Goal: Task Accomplishment & Management: Manage account settings

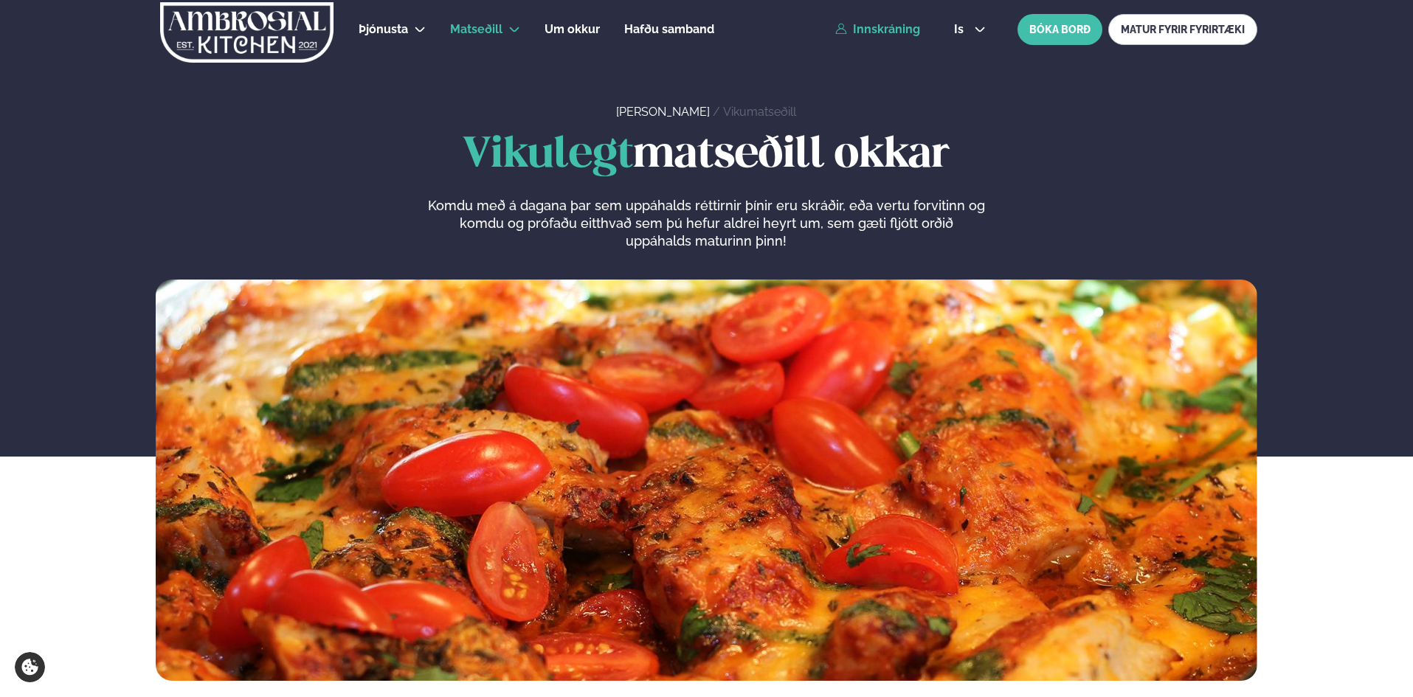
click at [873, 33] on link "Innskráning" at bounding box center [877, 29] width 85 height 13
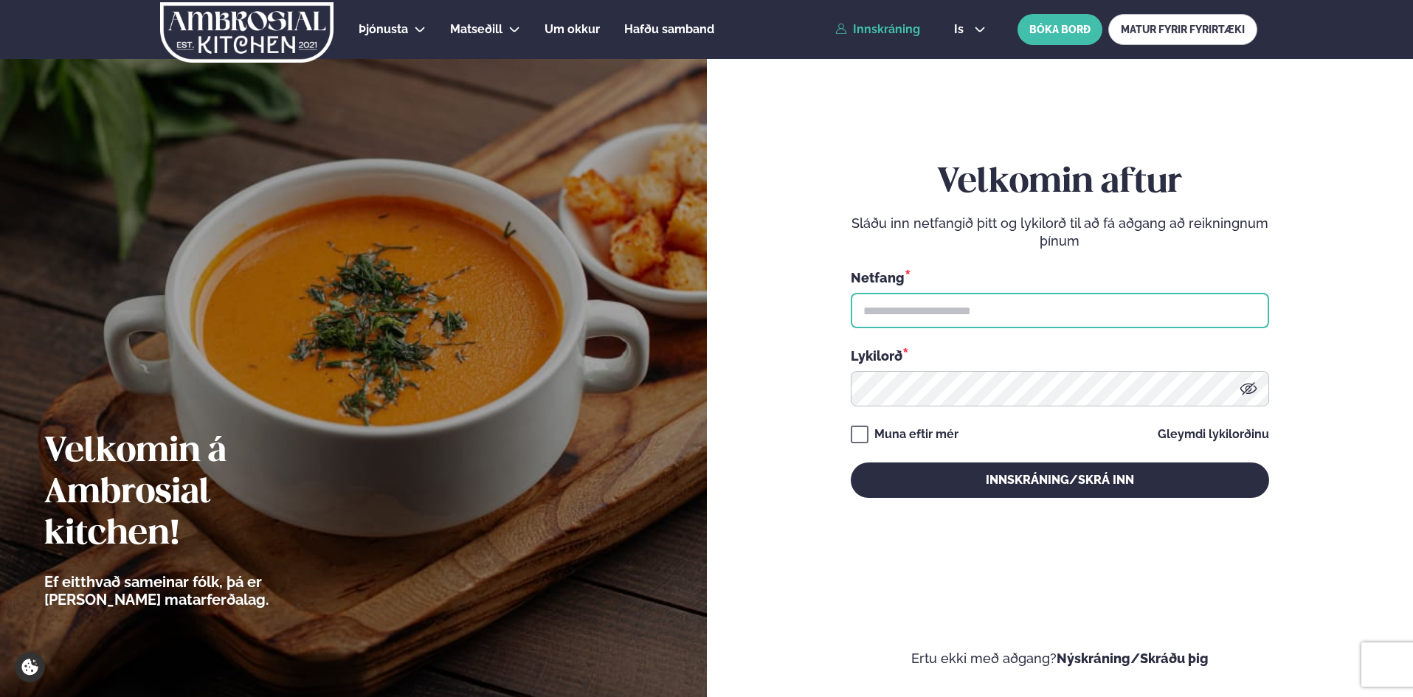
click at [907, 319] on input "text" at bounding box center [1060, 310] width 418 height 35
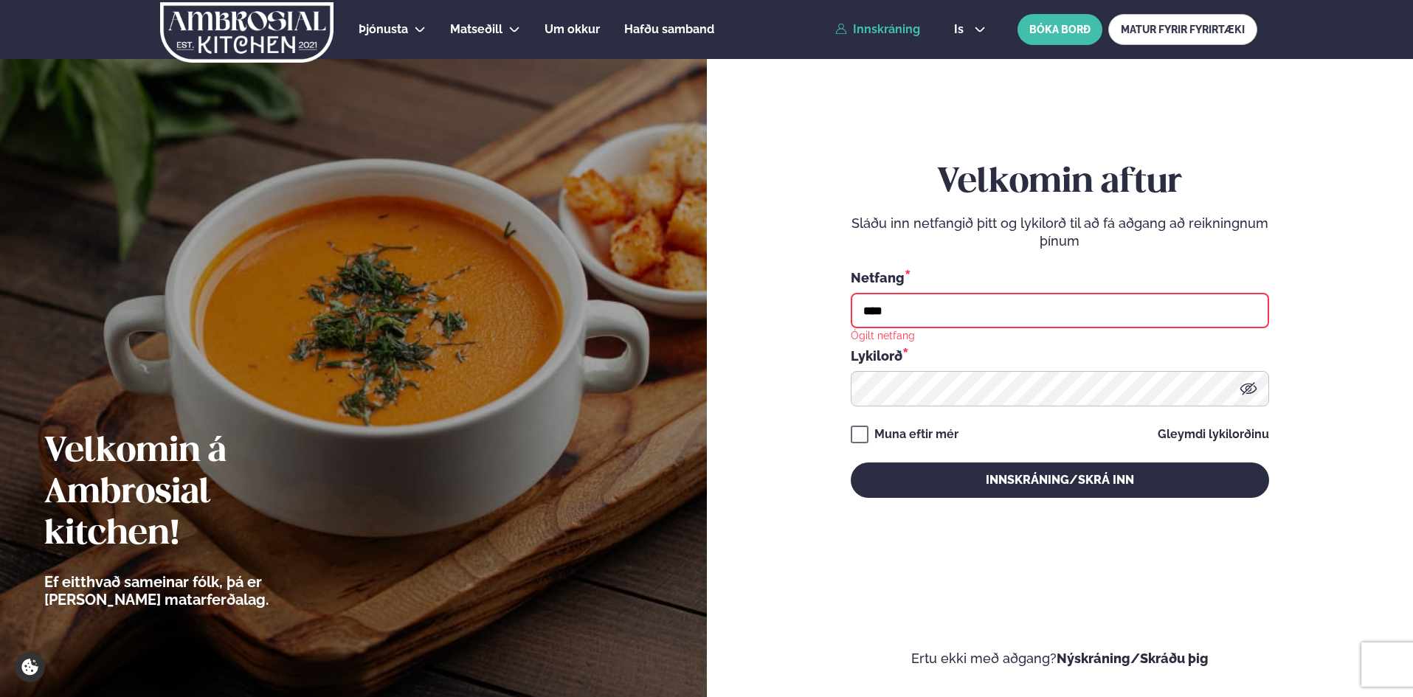
type input "**********"
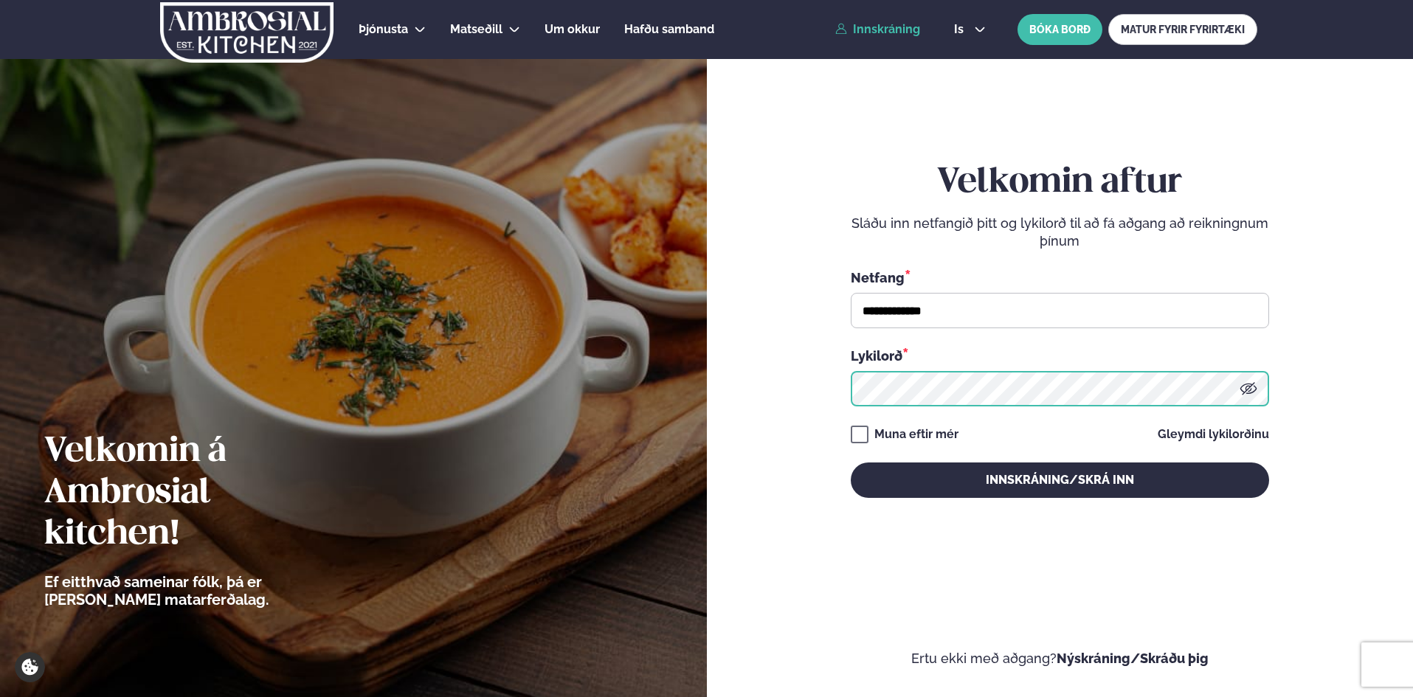
click at [851, 463] on button "Innskráning/Skrá inn" at bounding box center [1060, 480] width 418 height 35
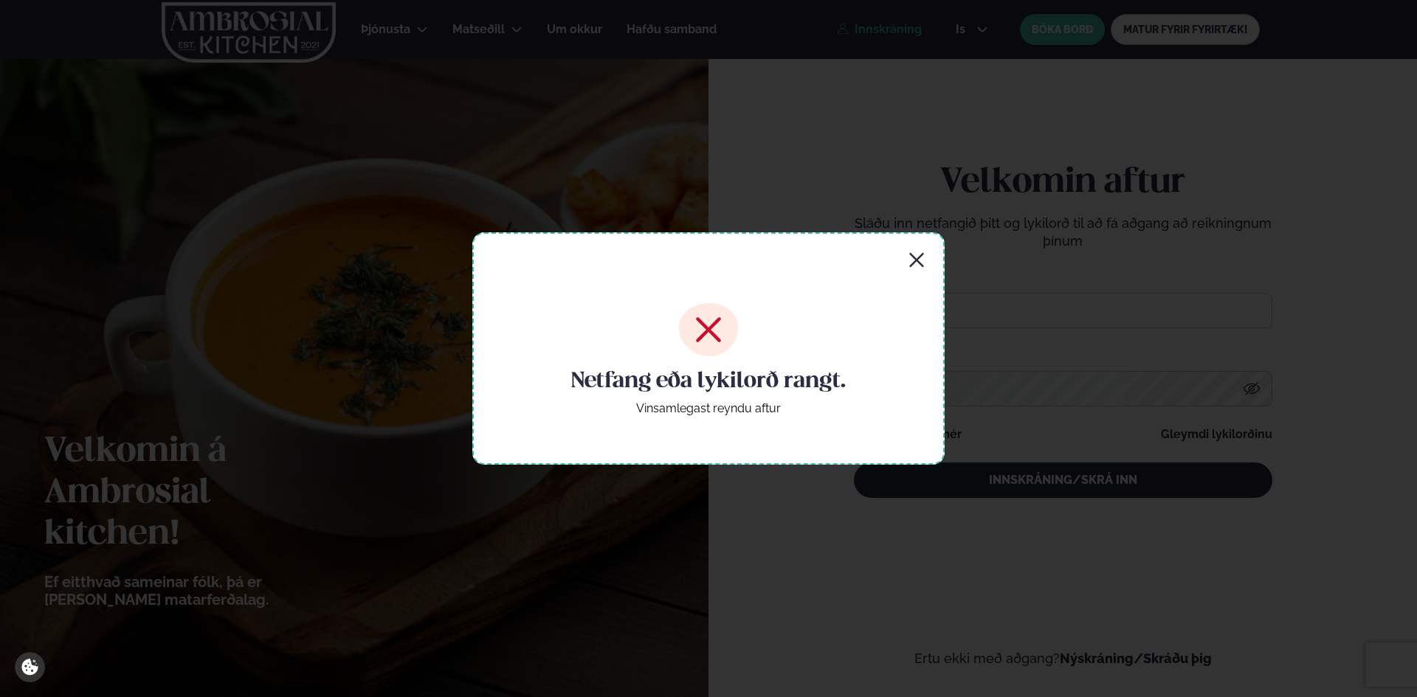
click at [907, 248] on div "Netfang eða lykilorð rangt. Vinsamlegast reyndu aftur" at bounding box center [708, 348] width 472 height 232
click at [916, 263] on icon "button" at bounding box center [917, 261] width 18 height 18
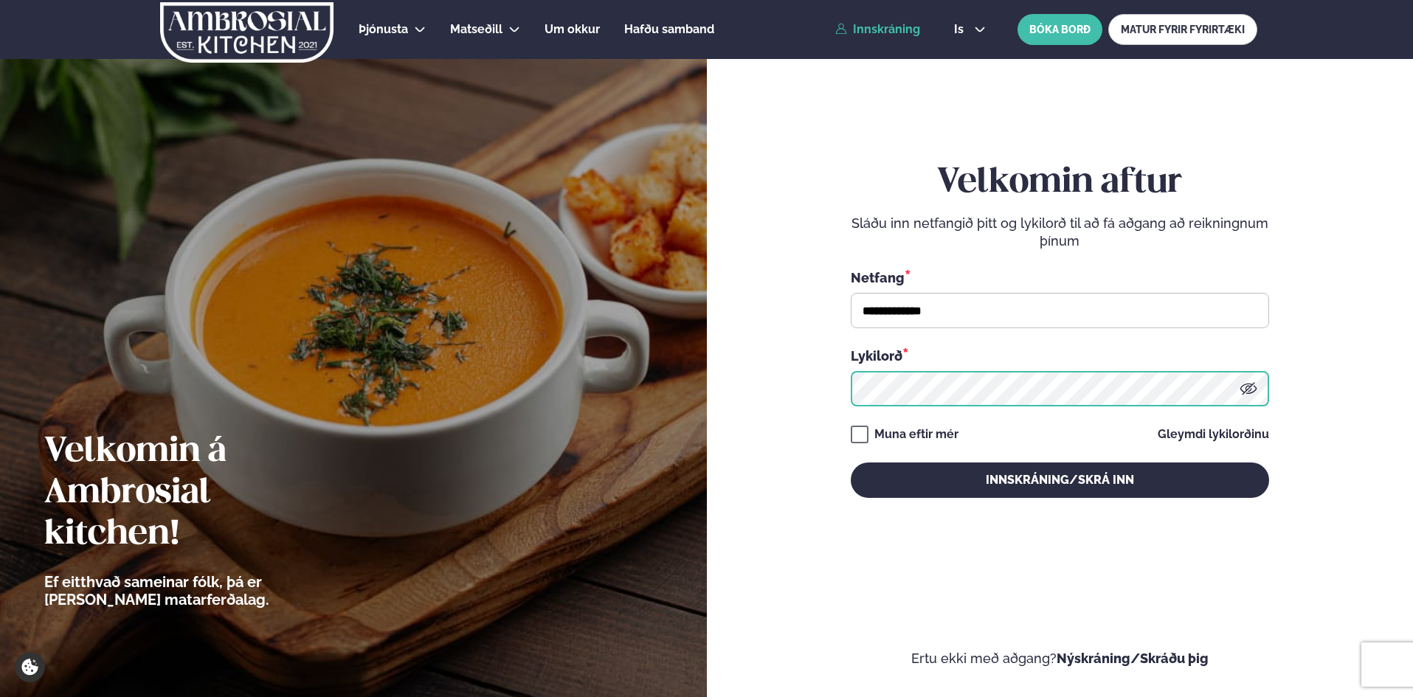
click at [851, 463] on button "Innskráning/Skrá inn" at bounding box center [1060, 480] width 418 height 35
